Goal: Information Seeking & Learning: Learn about a topic

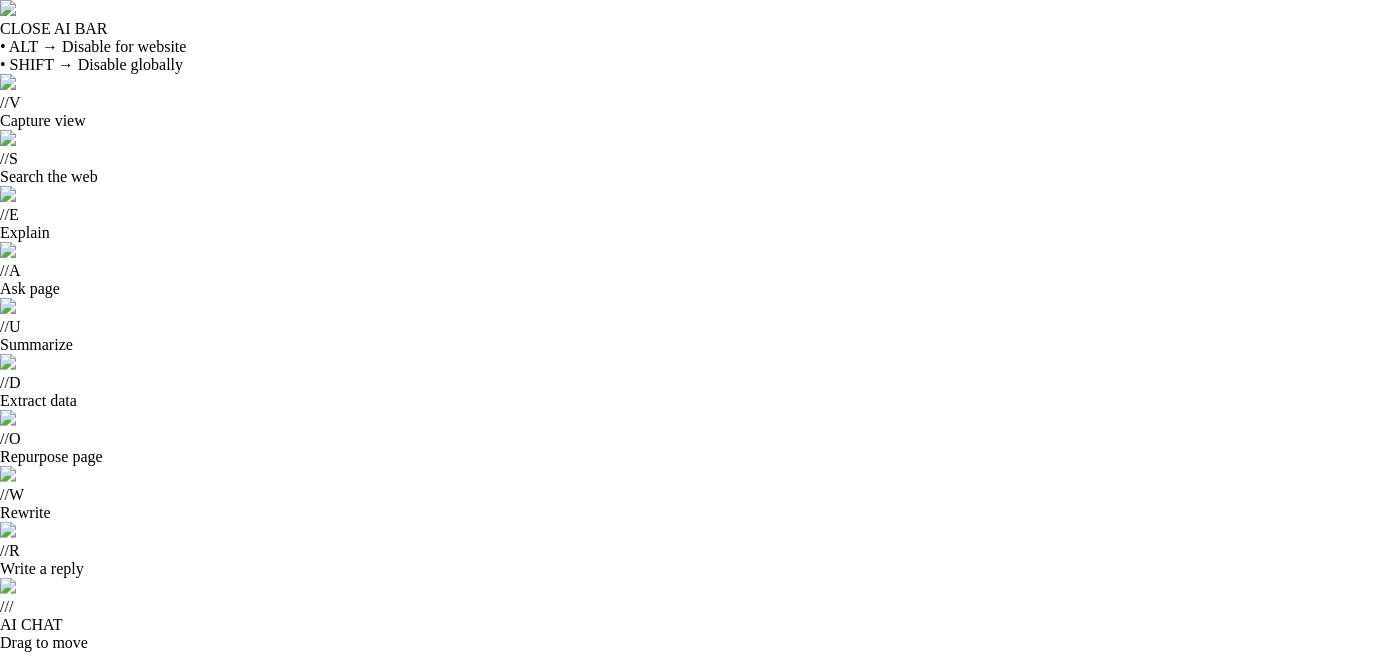
scroll to position [399, 0]
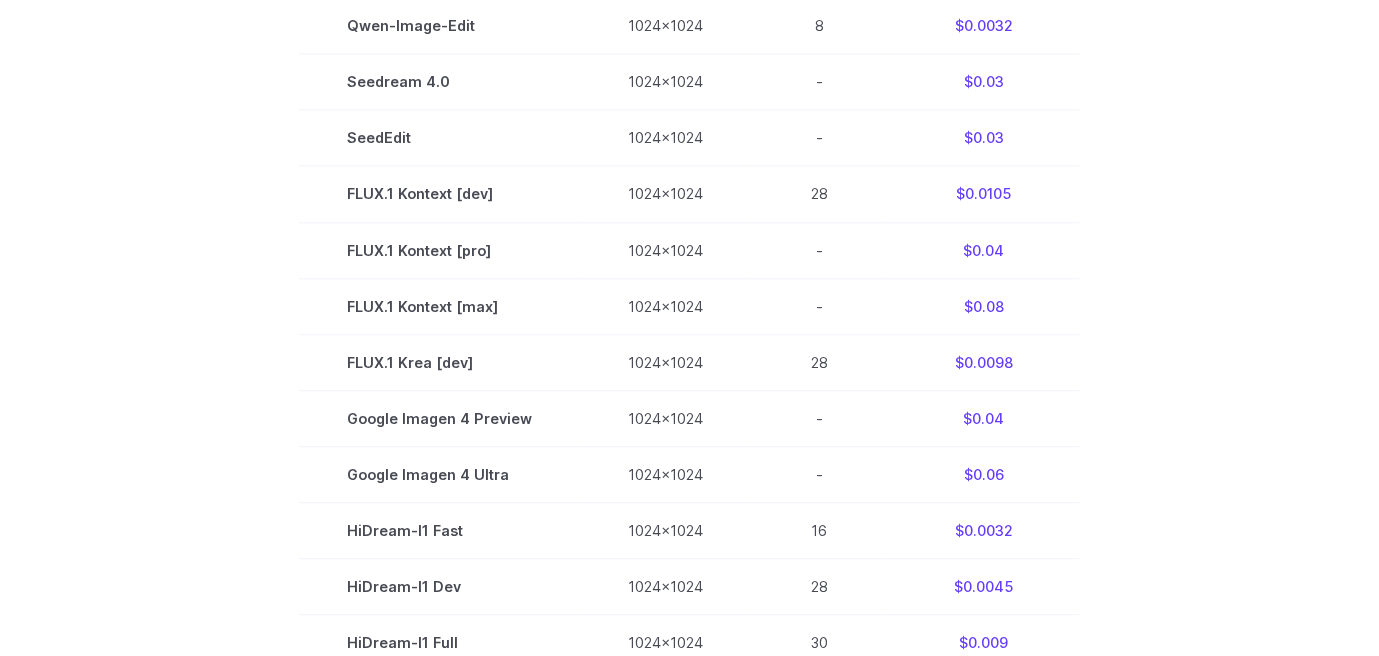
scroll to position [1199, 0]
